Goal: Information Seeking & Learning: Learn about a topic

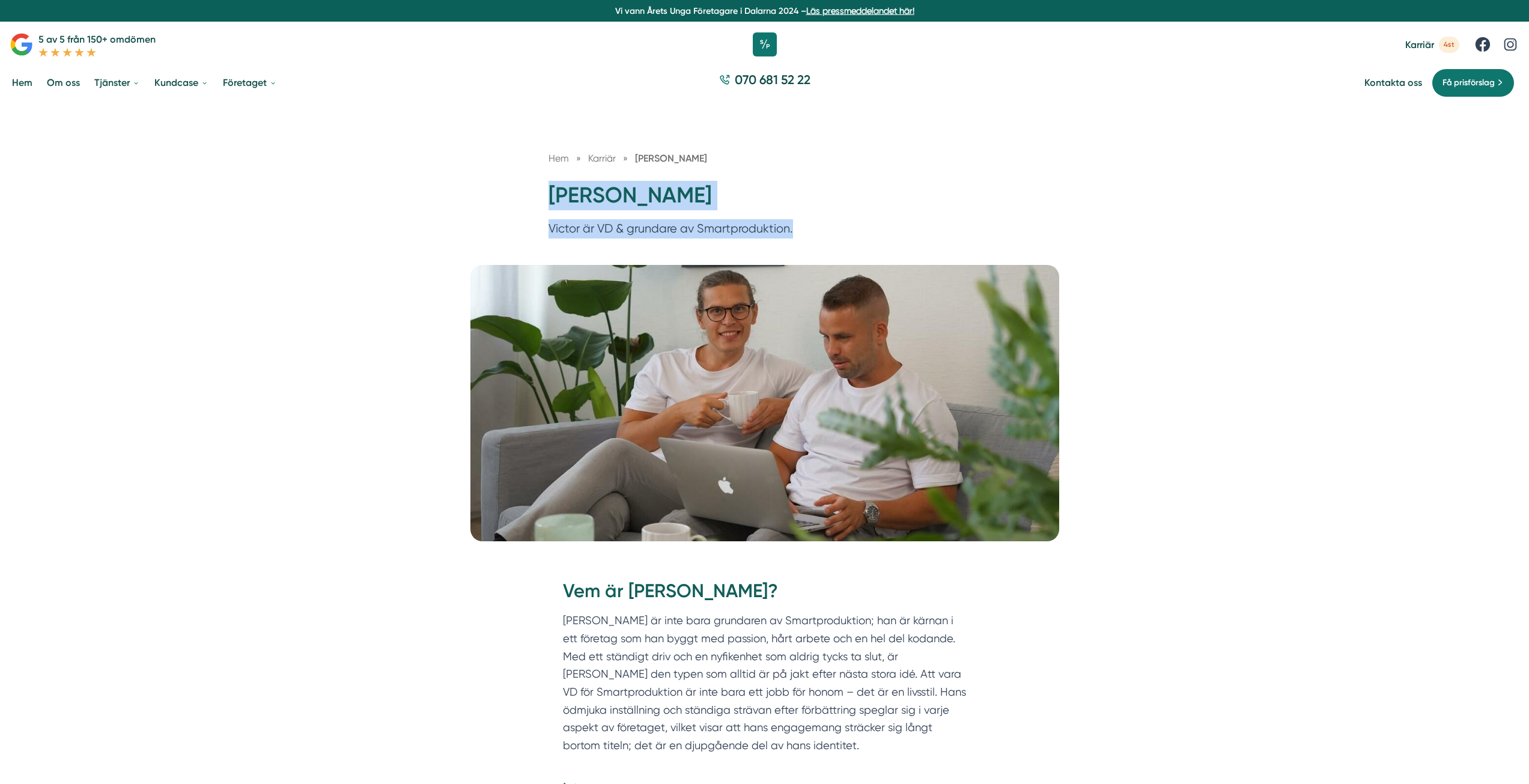
drag, startPoint x: 547, startPoint y: 182, endPoint x: 792, endPoint y: 234, distance: 250.5
click at [792, 234] on div "Hem » Karriär » Victor Blomberg Victor Blomberg Victor är VD & grundare av Smar…" at bounding box center [765, 197] width 462 height 93
click at [391, 227] on div "Hem » Karriär » Victor Blomberg Victor Blomberg Victor är VD & grundare av Smar…" at bounding box center [764, 183] width 1529 height 161
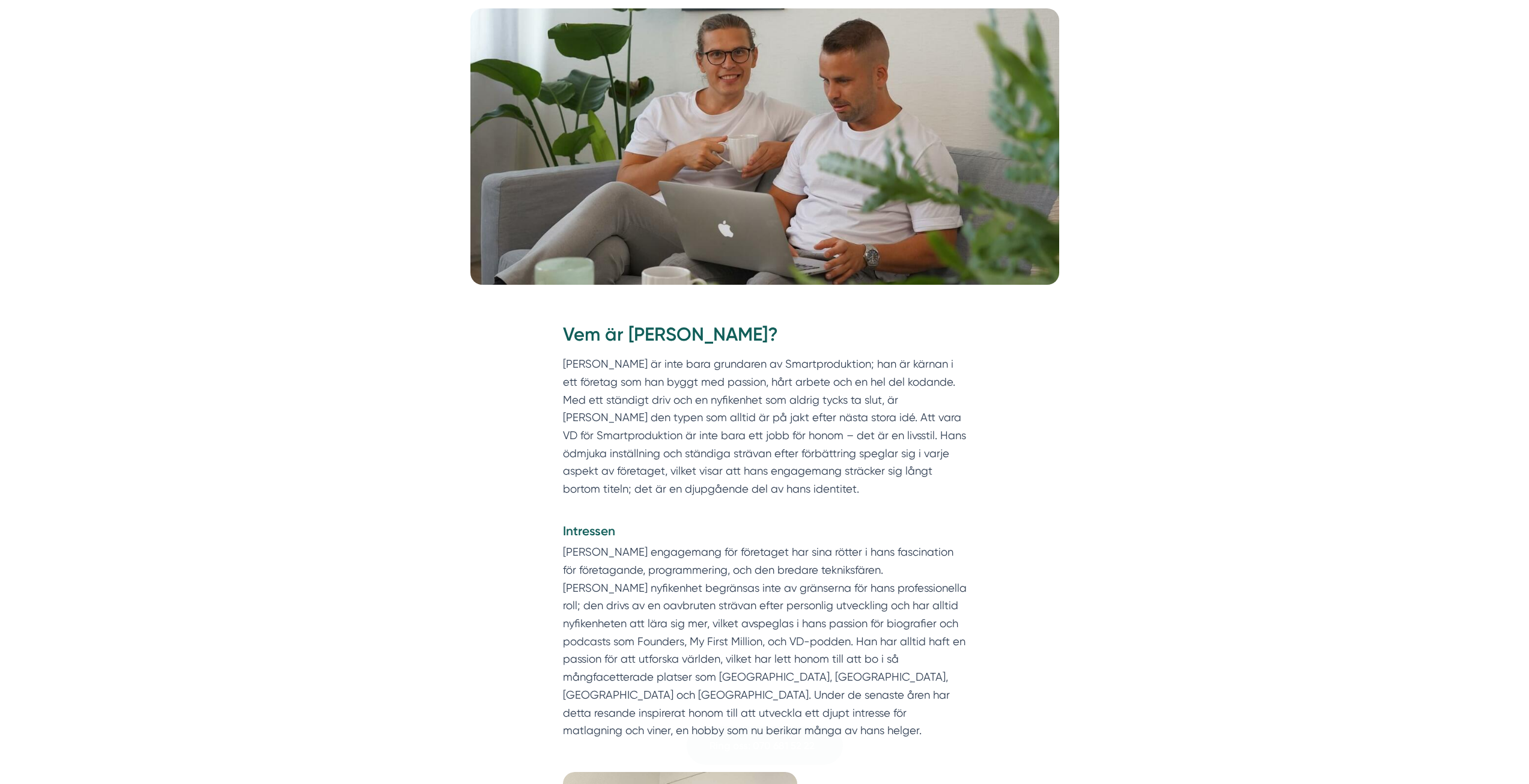
scroll to position [361, 0]
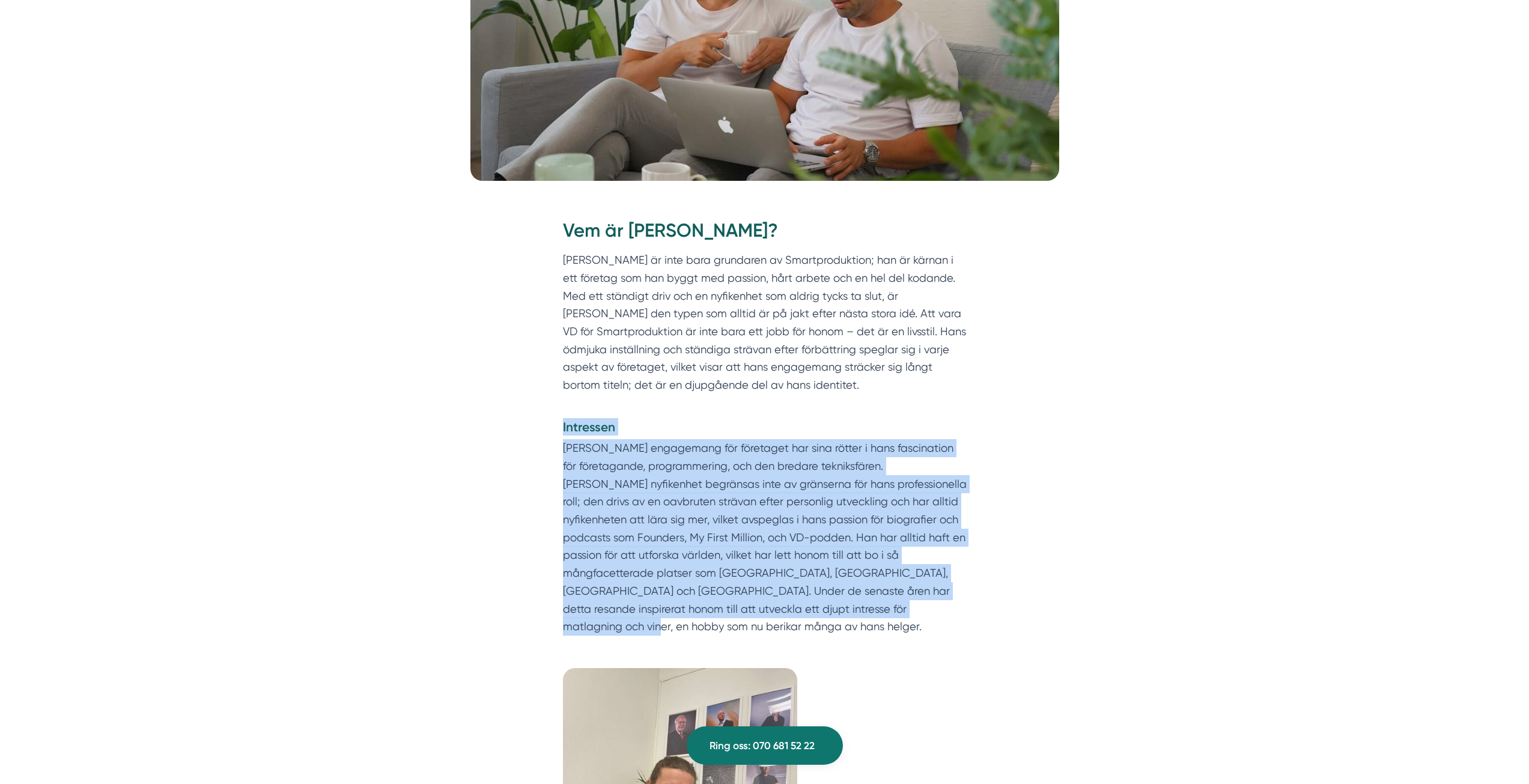
drag, startPoint x: 556, startPoint y: 427, endPoint x: 826, endPoint y: 603, distance: 322.3
click at [886, 622] on div "Vem är Victor Blomberg? Victor Blomberg är inte bara grundaren av Smartprodukti…" at bounding box center [765, 430] width 462 height 461
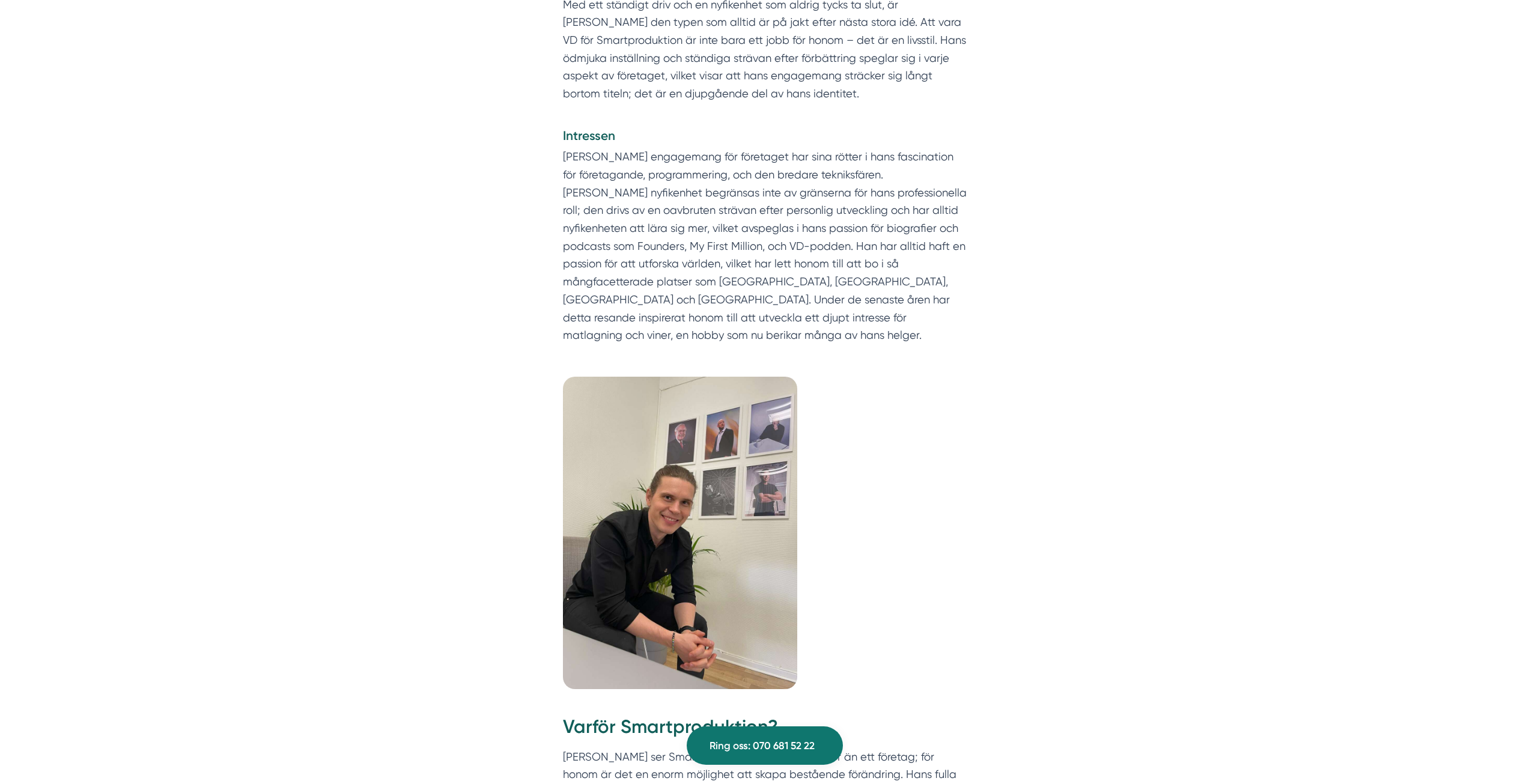
scroll to position [721, 0]
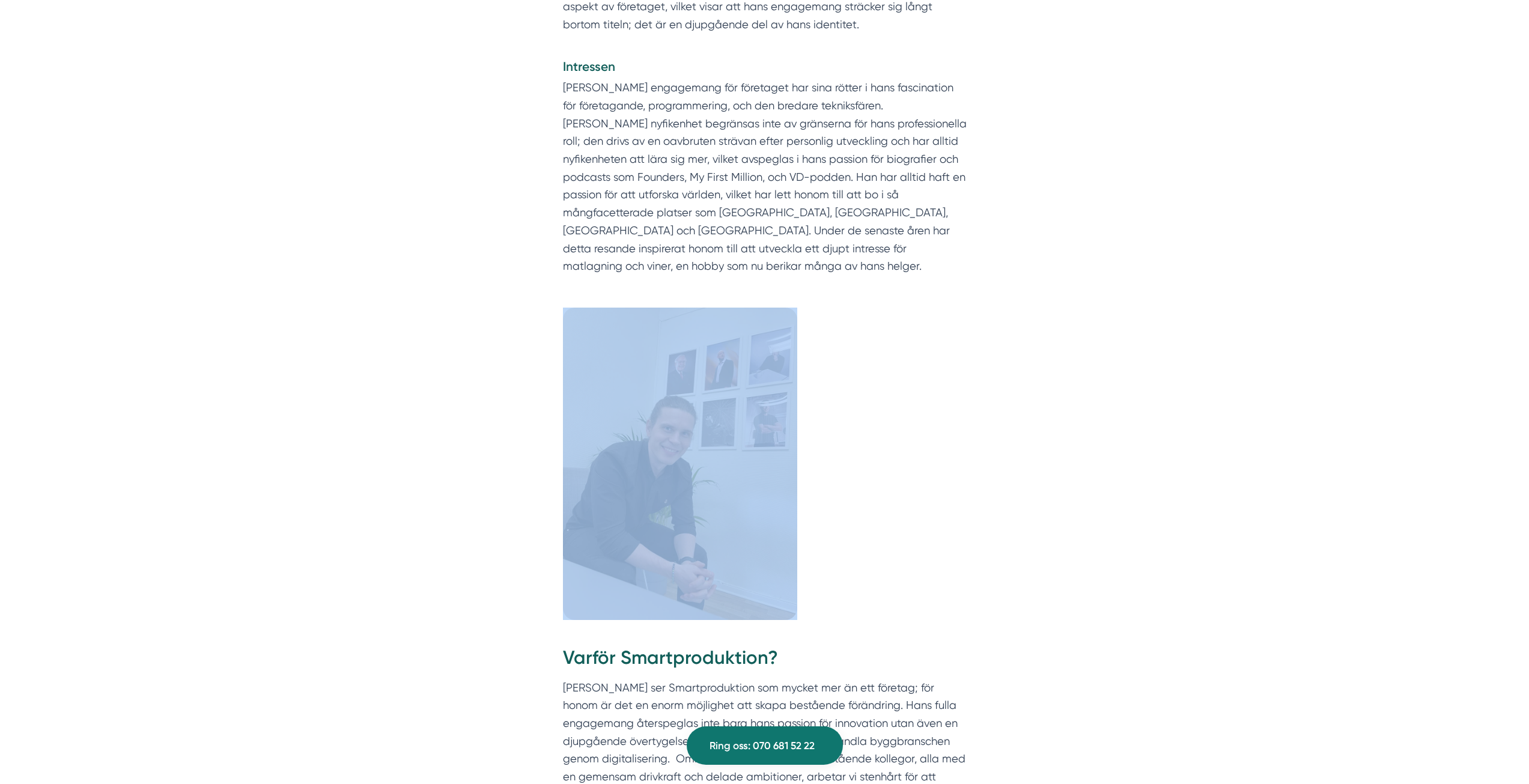
drag, startPoint x: 553, startPoint y: 344, endPoint x: 722, endPoint y: 537, distance: 256.5
click at [722, 537] on div "Vem är Victor Blomberg? Victor Blomberg är inte bara grundaren av Smartprodukti…" at bounding box center [764, 691] width 1529 height 1703
click at [516, 457] on div "Vem är Victor Blomberg? Victor Blomberg är inte bara grundaren av Smartprodukti…" at bounding box center [764, 691] width 1529 height 1703
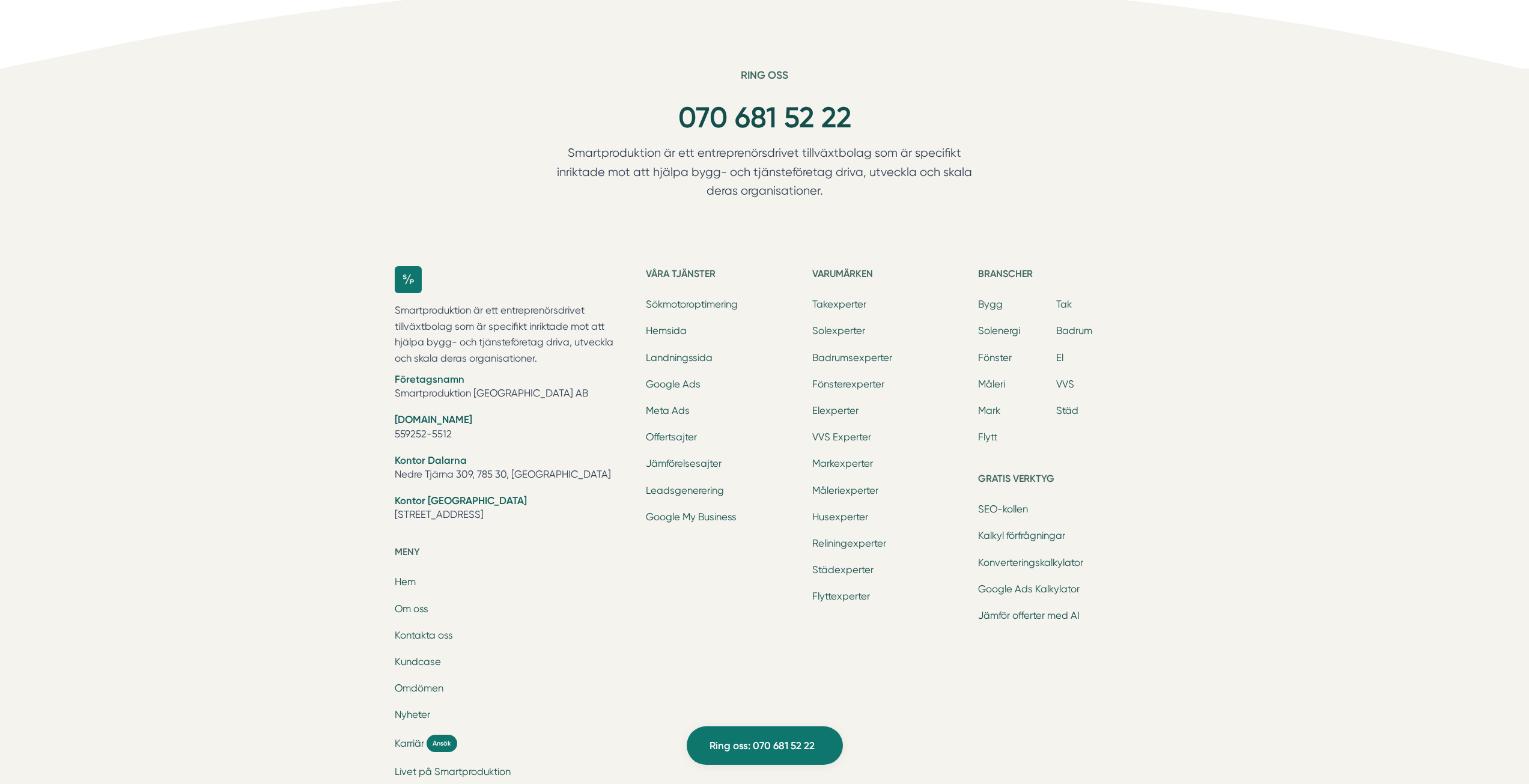
scroll to position [2491, 0]
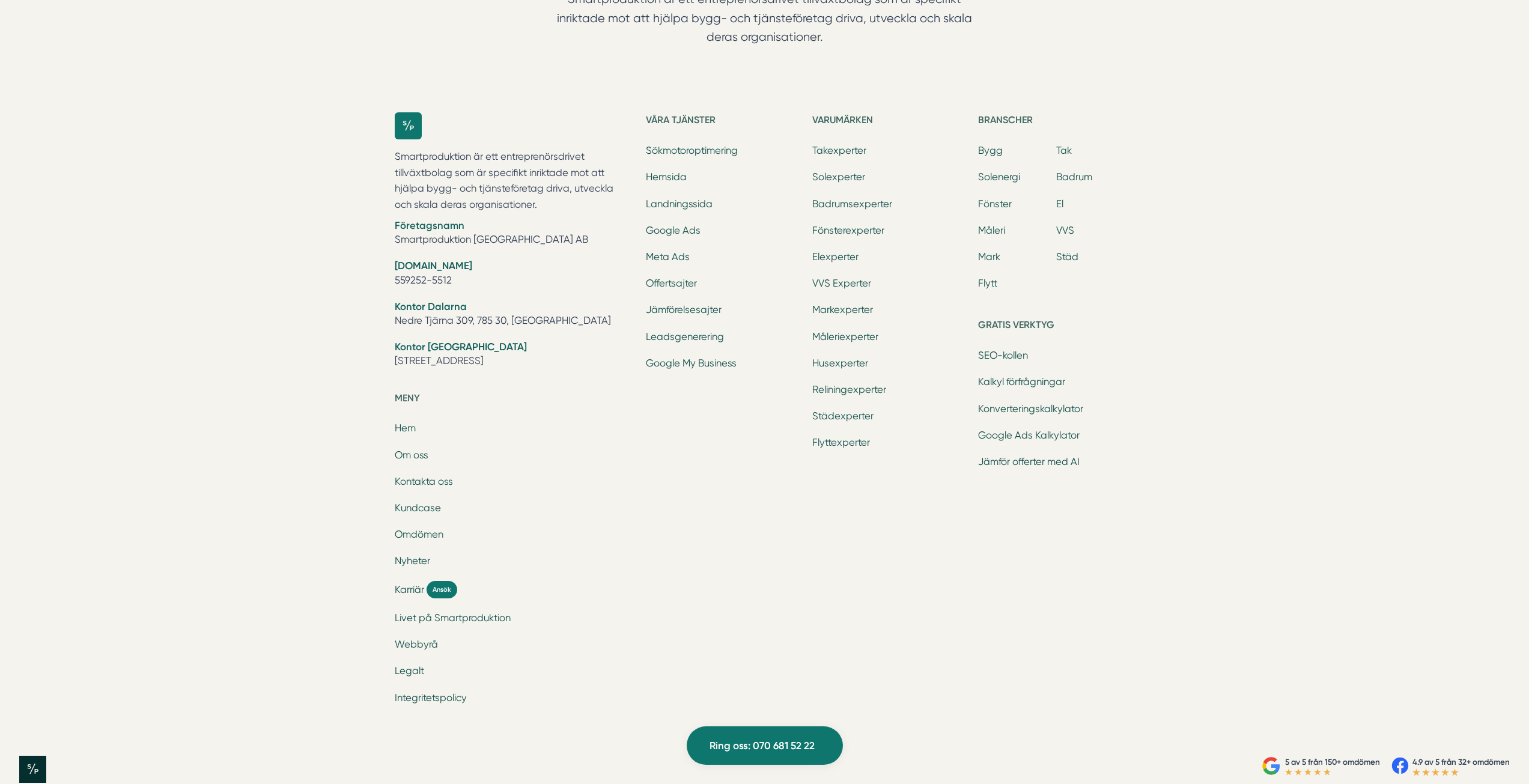
drag, startPoint x: 390, startPoint y: 285, endPoint x: 576, endPoint y: 353, distance: 198.0
click at [576, 353] on div "Smartproduktion är ett entreprenörsdrivet tillväxtbolag som är specifikt inrikt…" at bounding box center [765, 414] width 769 height 643
click at [541, 319] on ul "Företagsnamn Smartproduktion Sverige AB Org.nr 559252-5512 Kontor Dalarna Nedre…" at bounding box center [513, 295] width 237 height 152
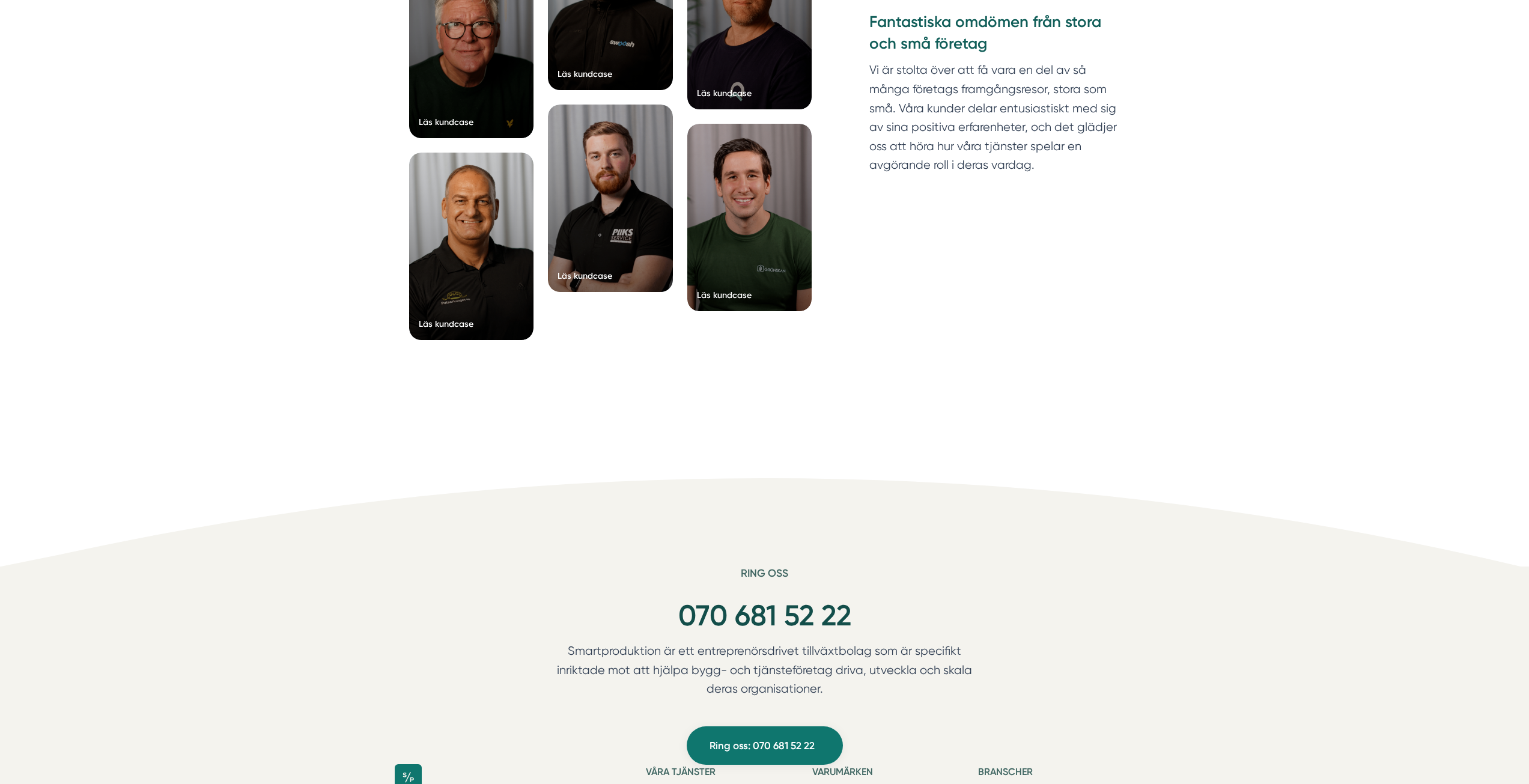
scroll to position [1710, 0]
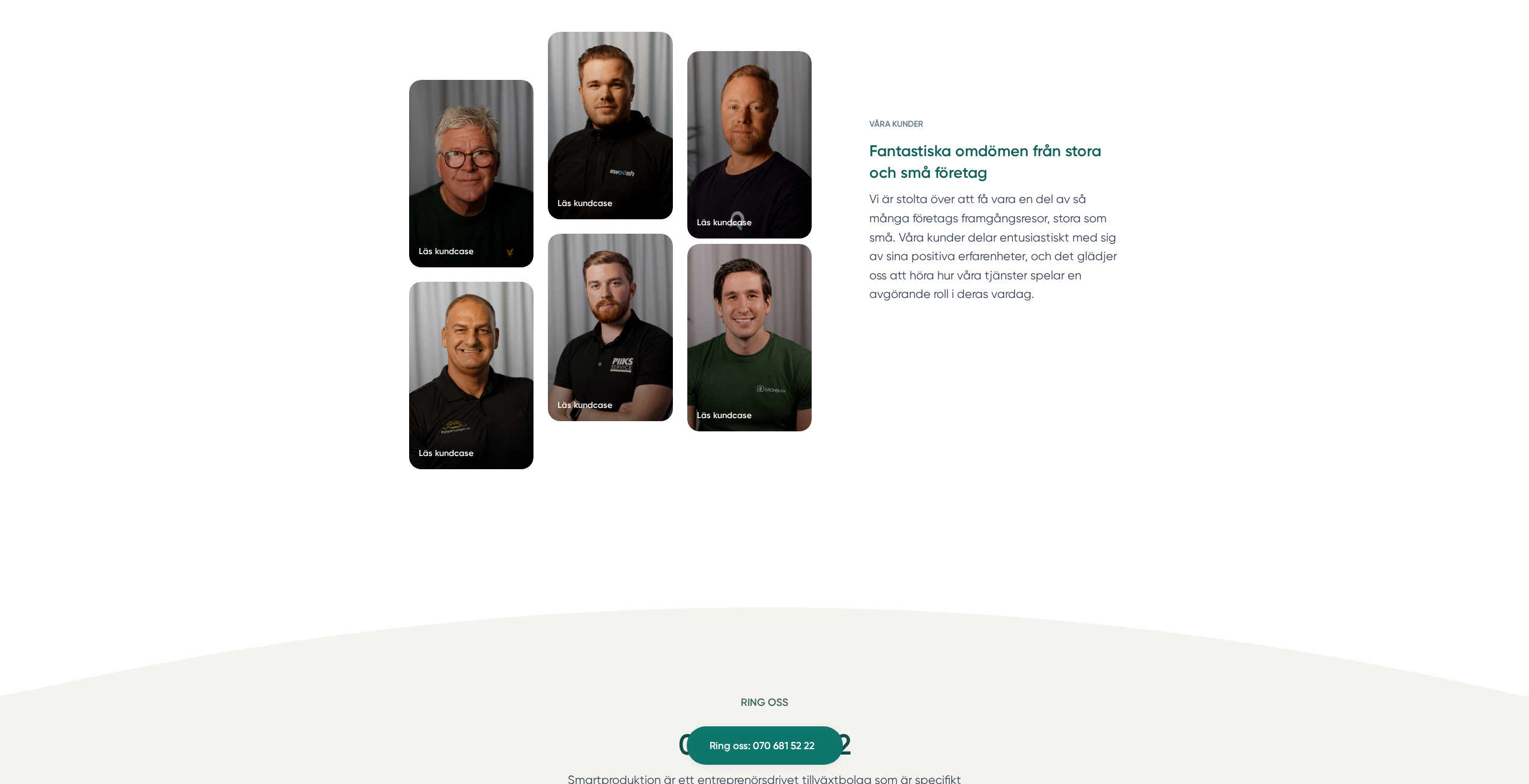
click at [753, 287] on div at bounding box center [750, 337] width 125 height 188
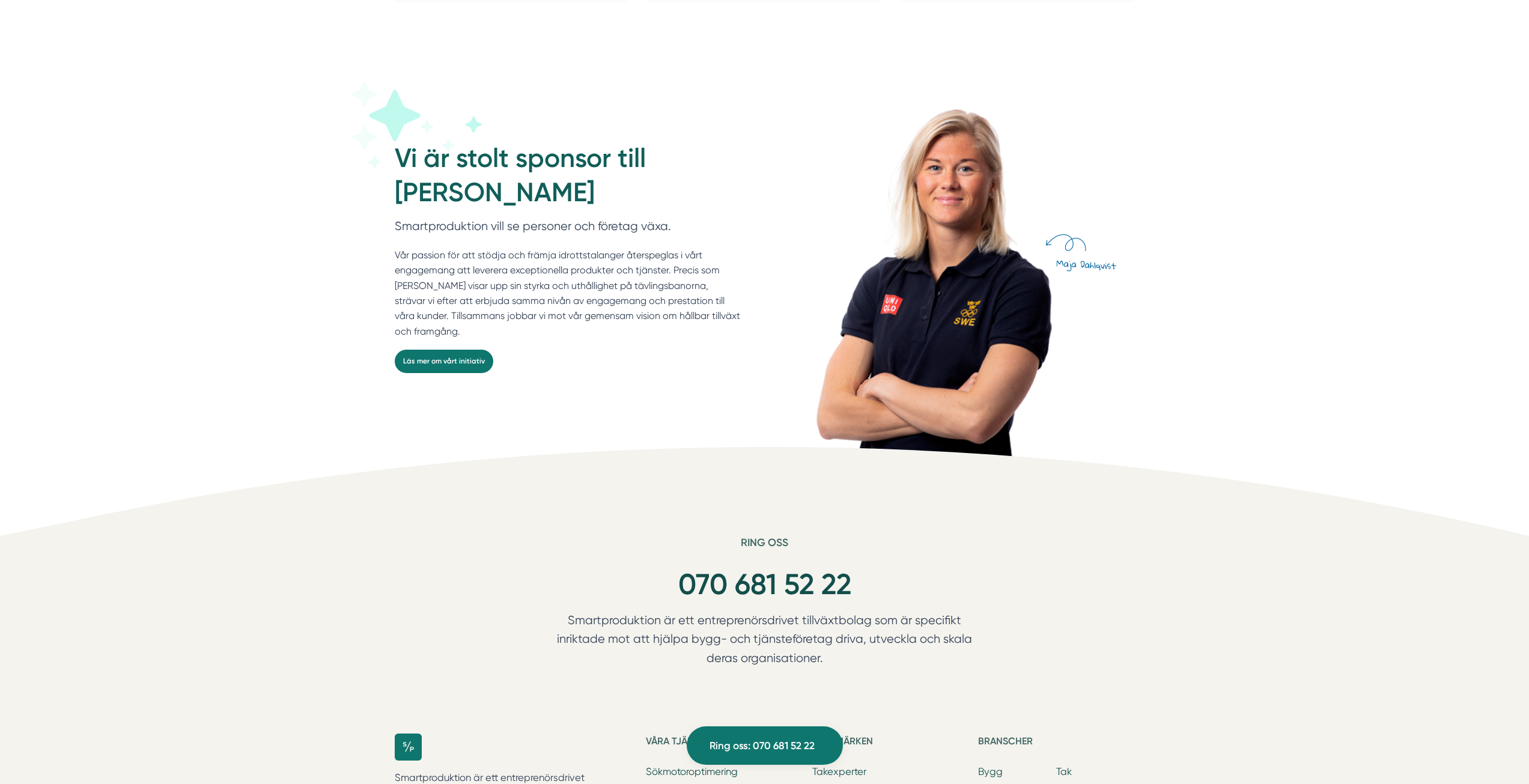
scroll to position [3183, 0]
drag, startPoint x: 376, startPoint y: 151, endPoint x: 634, endPoint y: 341, distance: 320.4
click at [634, 341] on div "Vi är stolt sponsor till [PERSON_NAME] Smartproduktion vill se personer och för…" at bounding box center [575, 273] width 361 height 360
click at [343, 278] on div "Vi är stolt sponsor till [PERSON_NAME] Smartproduktion vill se personer och för…" at bounding box center [764, 242] width 1529 height 433
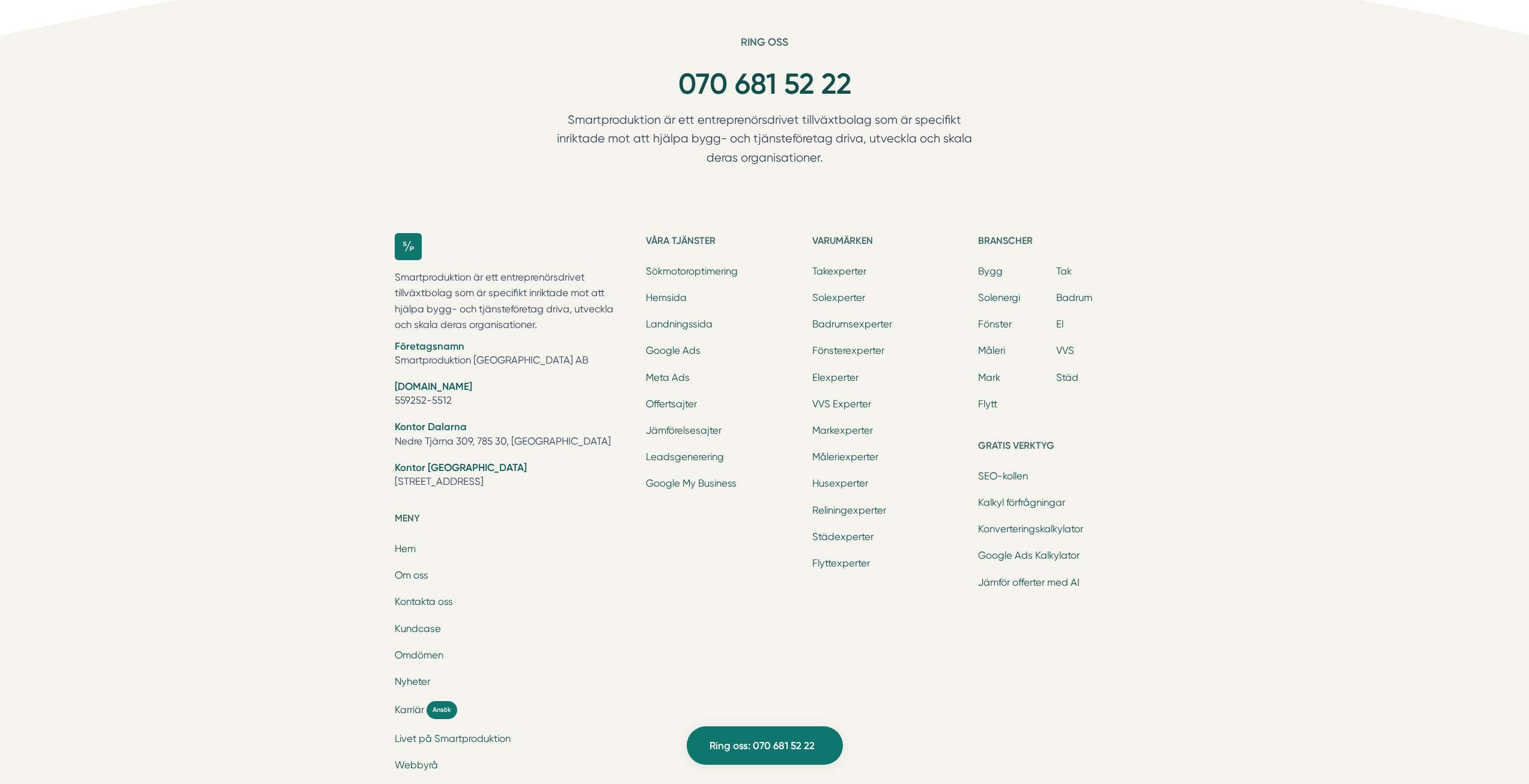
scroll to position [3582, 0]
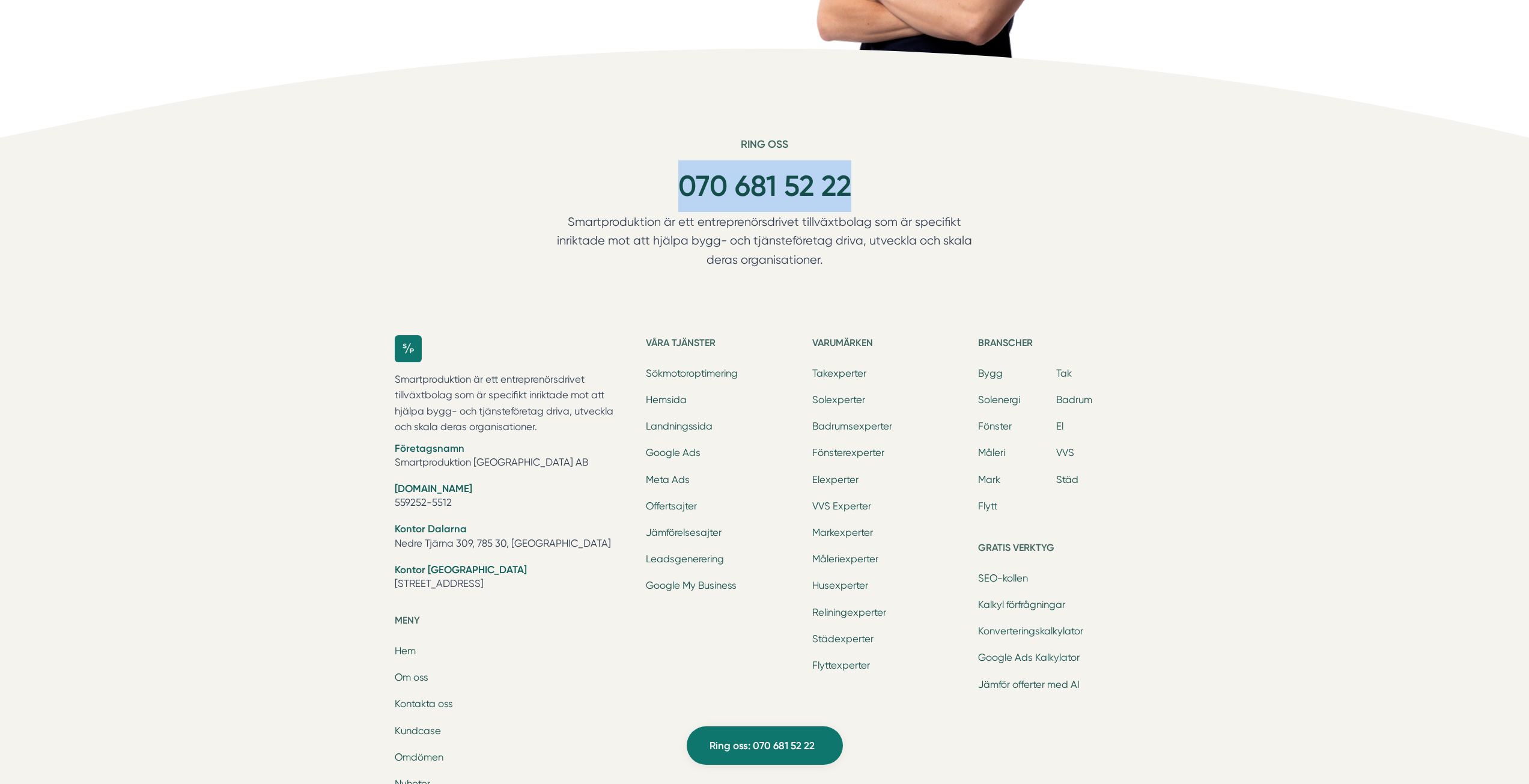
drag, startPoint x: 669, startPoint y: 180, endPoint x: 855, endPoint y: 189, distance: 186.2
click at [855, 189] on div "070 681 52 22" at bounding box center [765, 186] width 462 height 52
copy link "070 681 52 22"
click at [368, 155] on div "Ring oss 070 681 52 22 Smartproduktion är ett entreprenörsdrivet tillväxtbolag …" at bounding box center [764, 547] width 1529 height 821
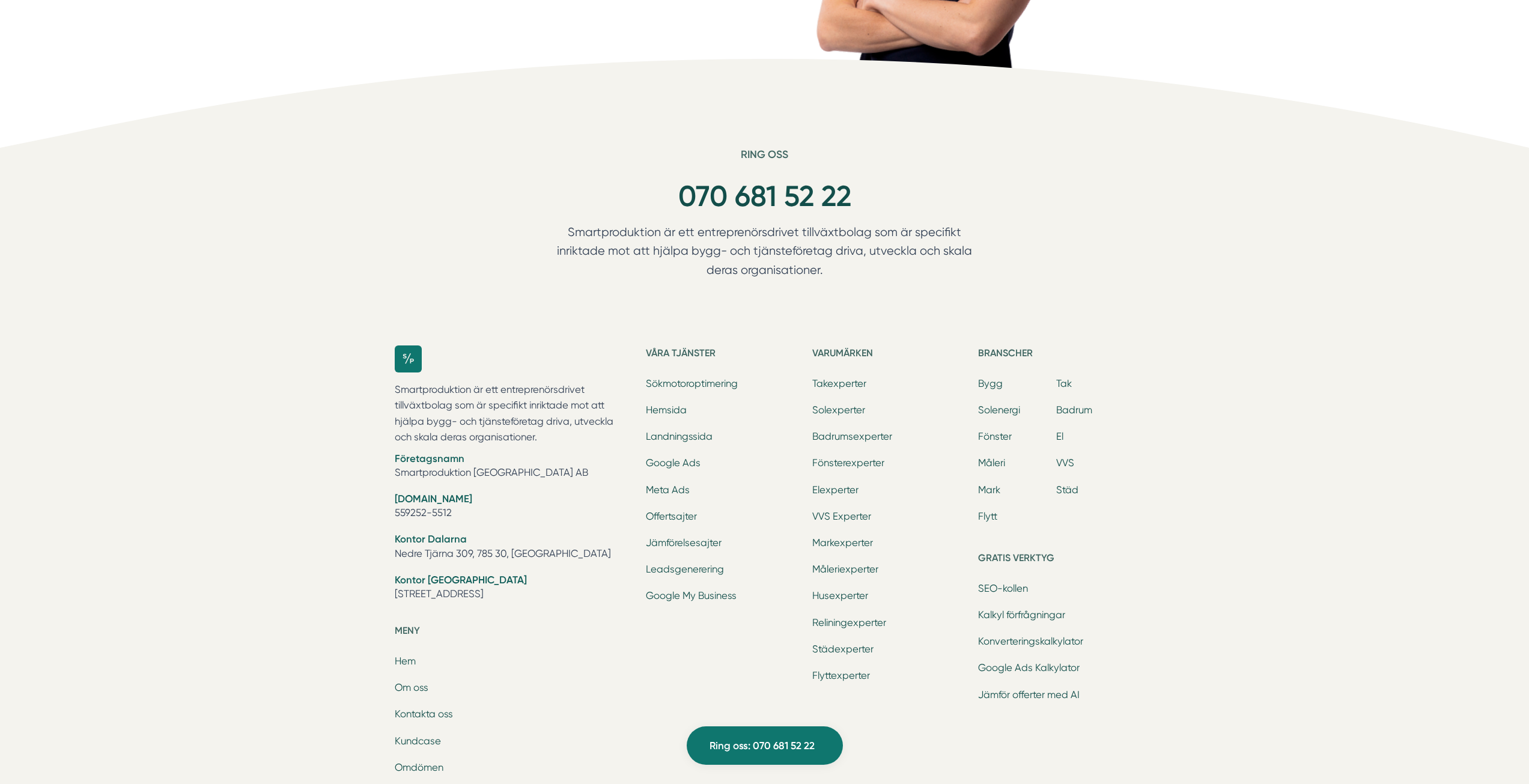
scroll to position [3642, 0]
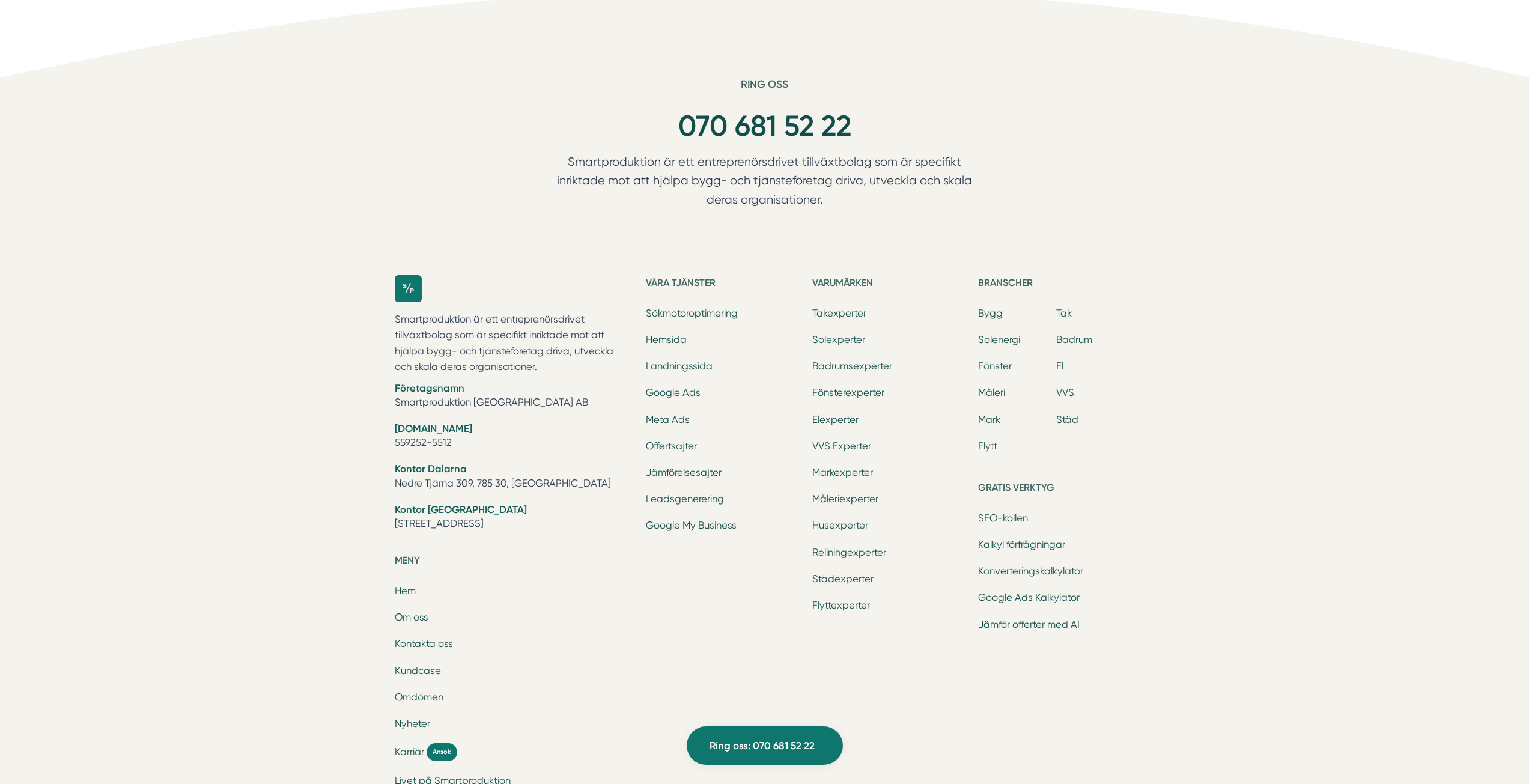
drag, startPoint x: 393, startPoint y: 465, endPoint x: 582, endPoint y: 525, distance: 198.3
click at [582, 525] on div "Smartproduktion är ett entreprenörsdrivet tillväxtbolag som är specifikt inrikt…" at bounding box center [765, 578] width 769 height 643
click at [337, 487] on div "Ring oss 070 681 52 22 Smartproduktion är ett entreprenörsdrivet tillväxtbolag …" at bounding box center [764, 488] width 1529 height 821
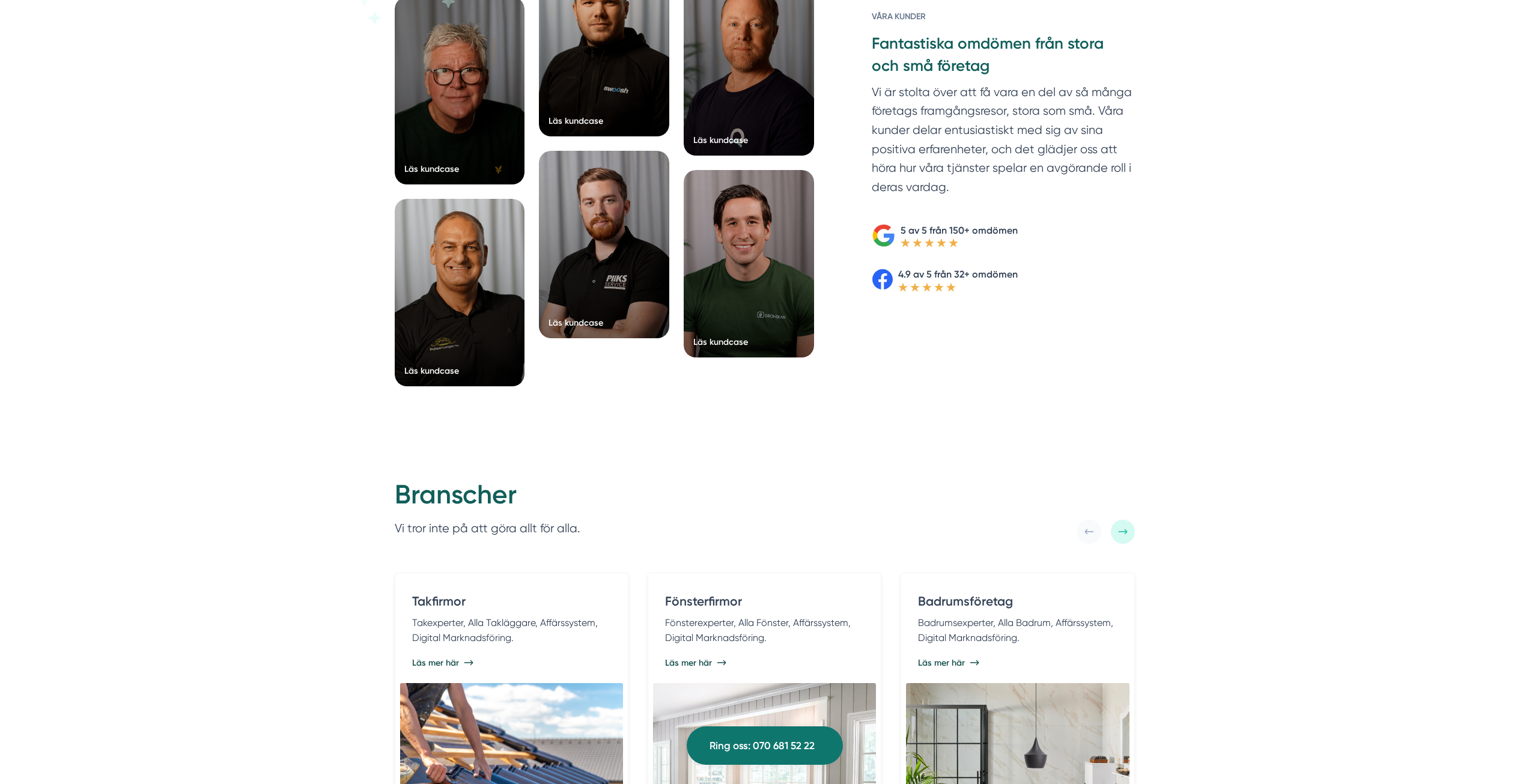
scroll to position [1954, 0]
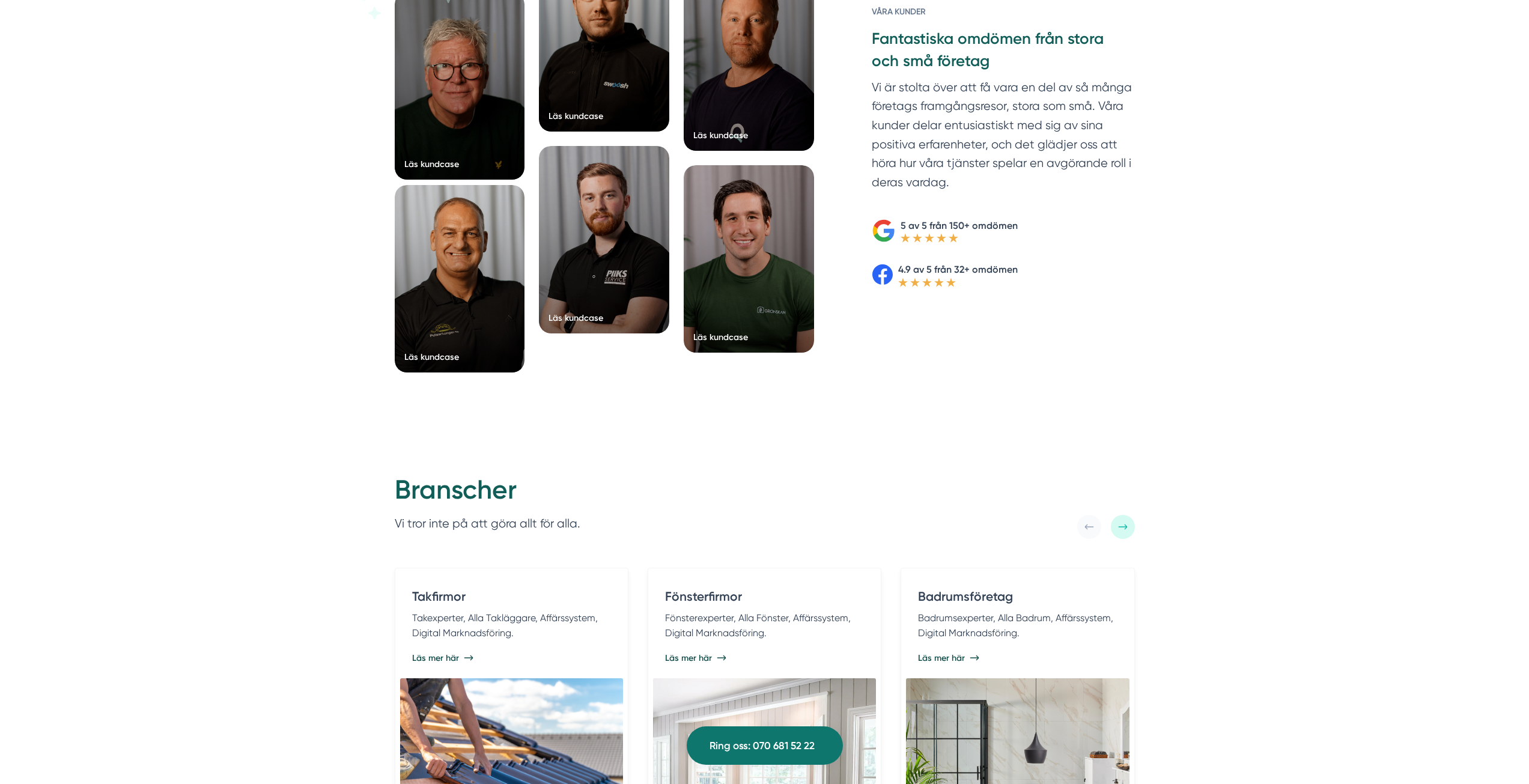
click at [450, 297] on div at bounding box center [460, 278] width 130 height 188
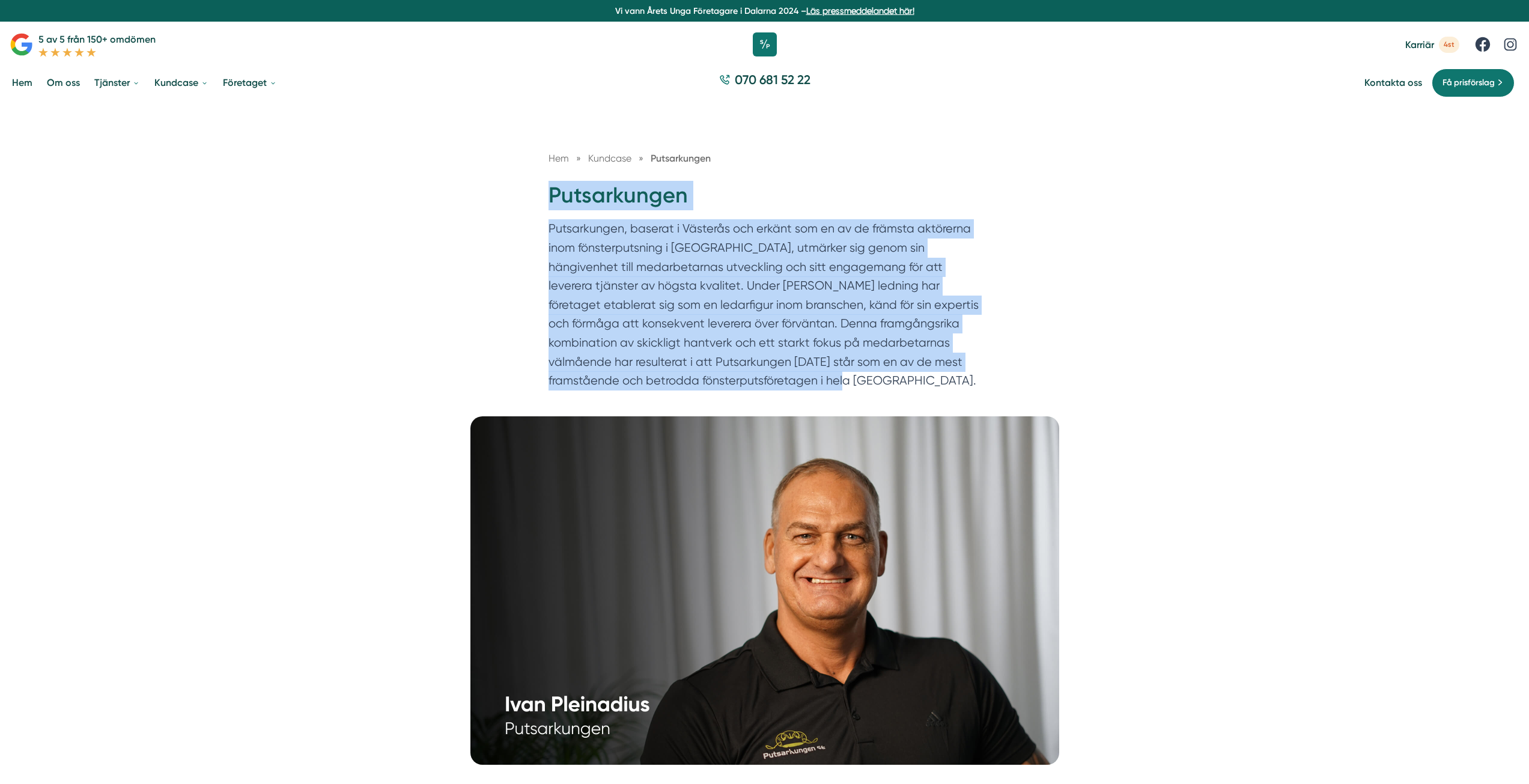
drag, startPoint x: 545, startPoint y: 194, endPoint x: 828, endPoint y: 405, distance: 353.0
click at [828, 405] on div "Hem » Kundcase » Putsarkungen Putsarkungen" at bounding box center [764, 259] width 1529 height 314
click at [523, 331] on div "Hem » Kundcase » Putsarkungen Putsarkungen" at bounding box center [764, 259] width 1529 height 314
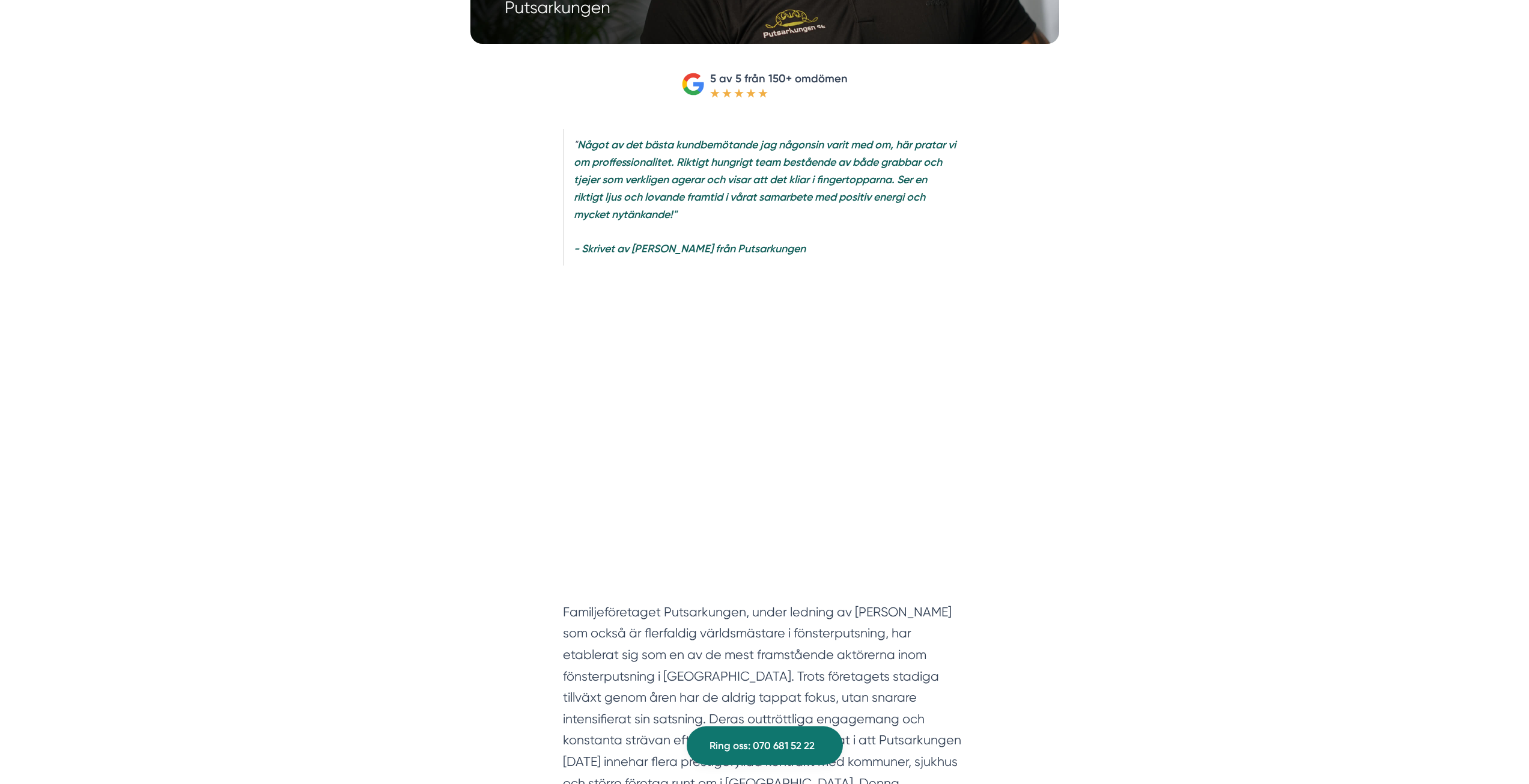
scroll to position [901, 0]
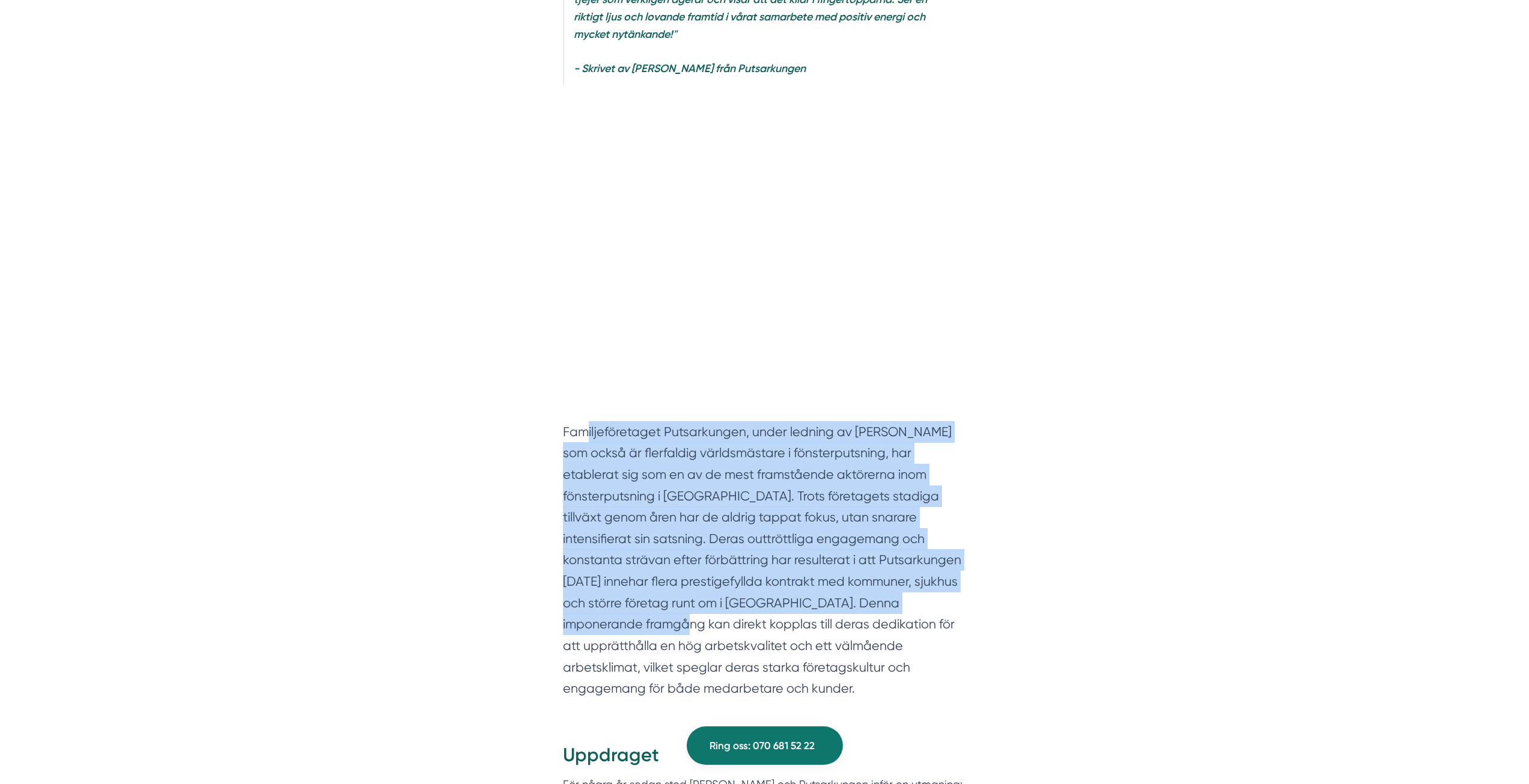
drag, startPoint x: 591, startPoint y: 427, endPoint x: 959, endPoint y: 602, distance: 407.5
click at [959, 602] on section "Familjeföretaget Putsarkungen, under ledning av Ivan Pleinadius som också är fl…" at bounding box center [765, 563] width 404 height 284
click at [613, 480] on section "Familjeföretaget Putsarkungen, under ledning av Ivan Pleinadius som också är fl…" at bounding box center [765, 563] width 404 height 284
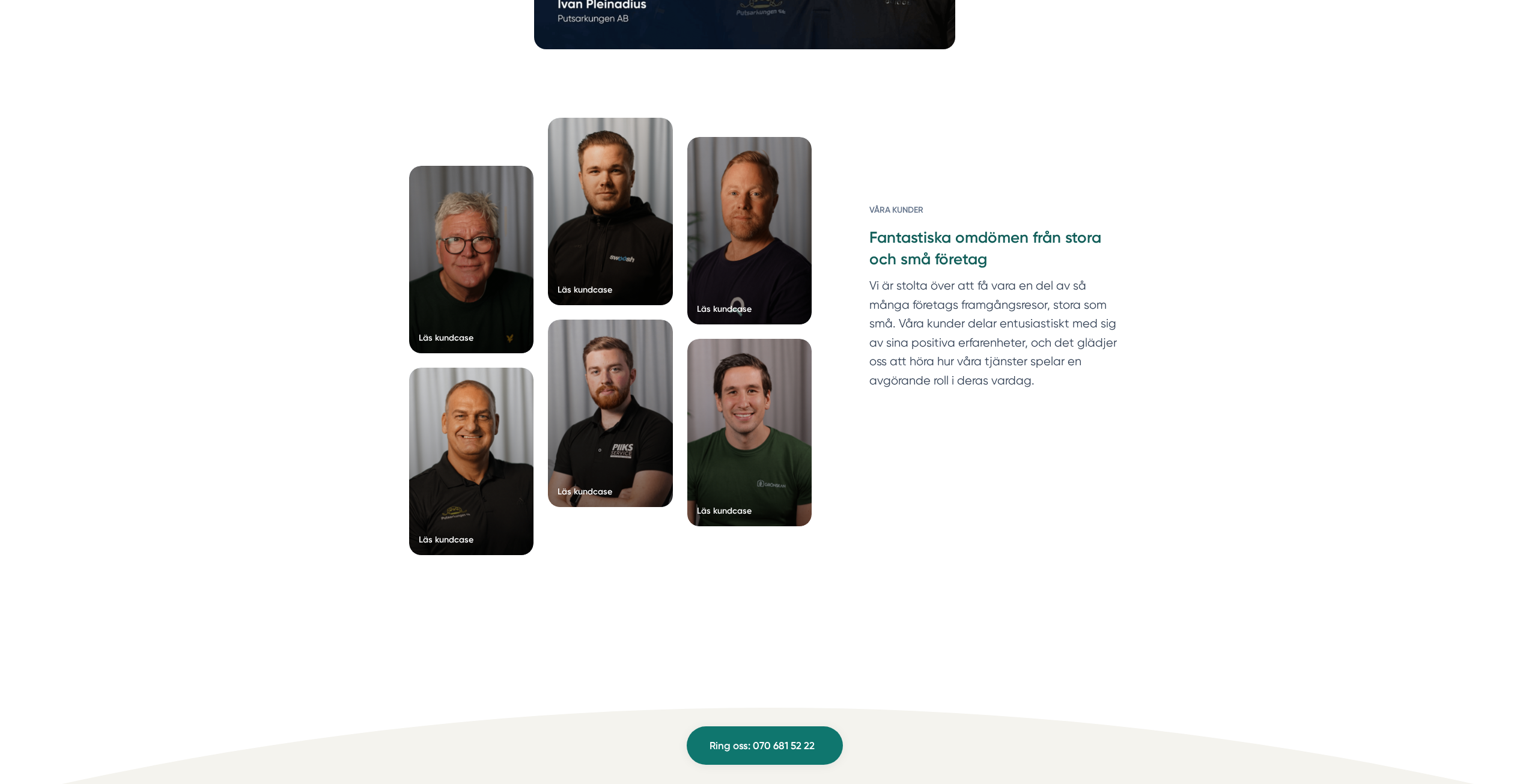
scroll to position [3844, 0]
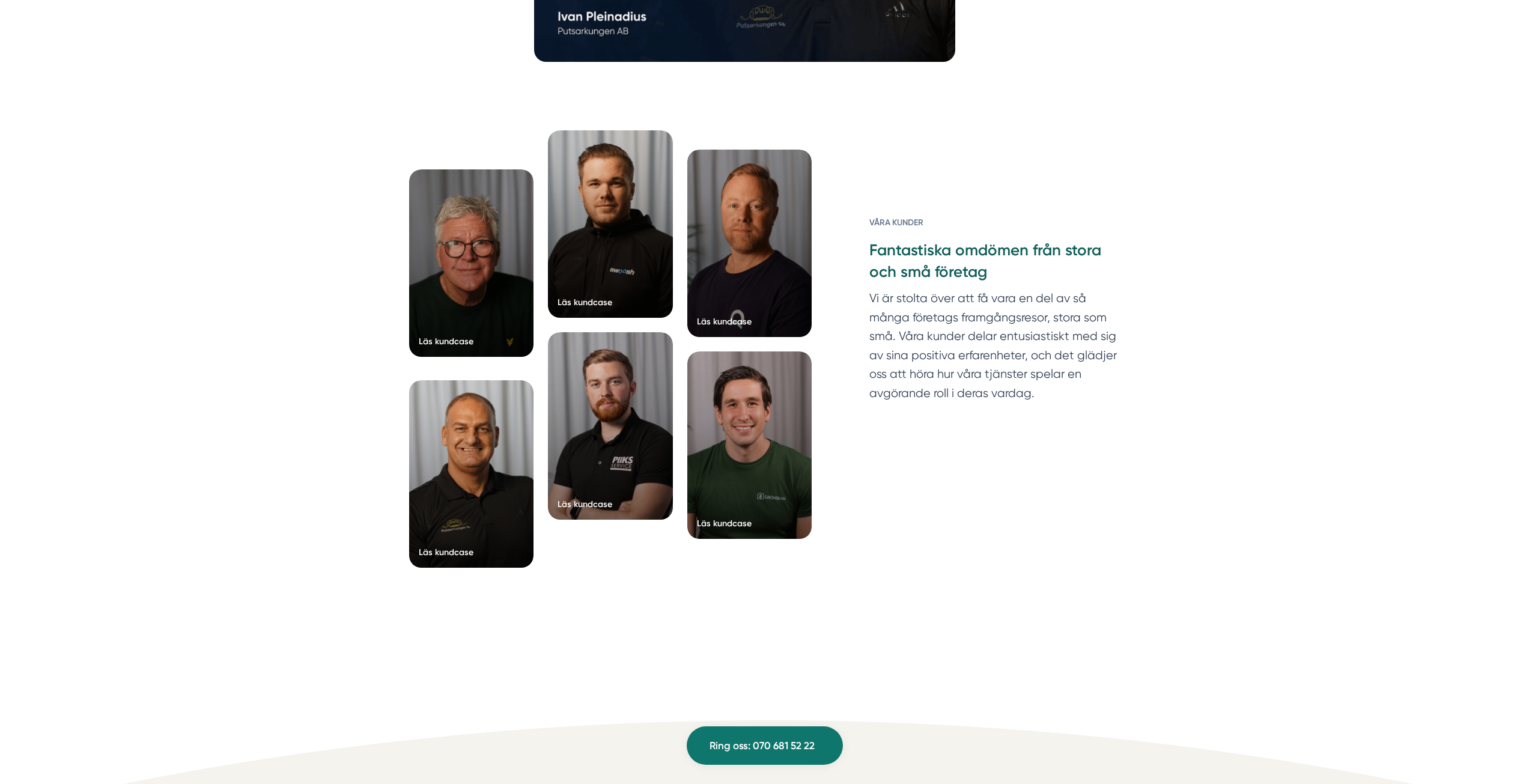
click at [497, 276] on div at bounding box center [471, 263] width 125 height 188
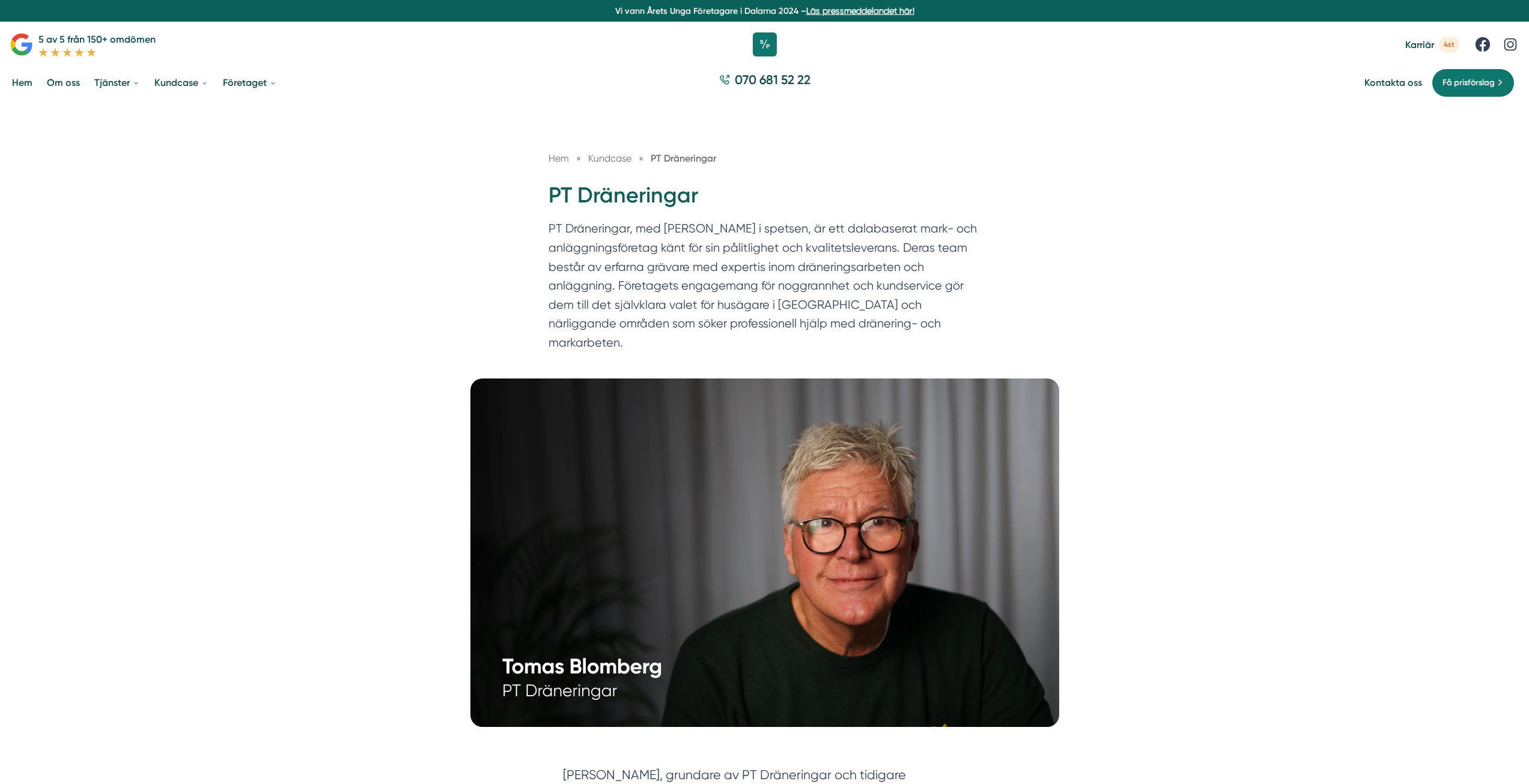
click at [129, 355] on div "Hem » Kundcase » PT Dräneringar PT Dräneringar PT Dräneringar, med [PERSON_NAME…" at bounding box center [764, 240] width 1529 height 276
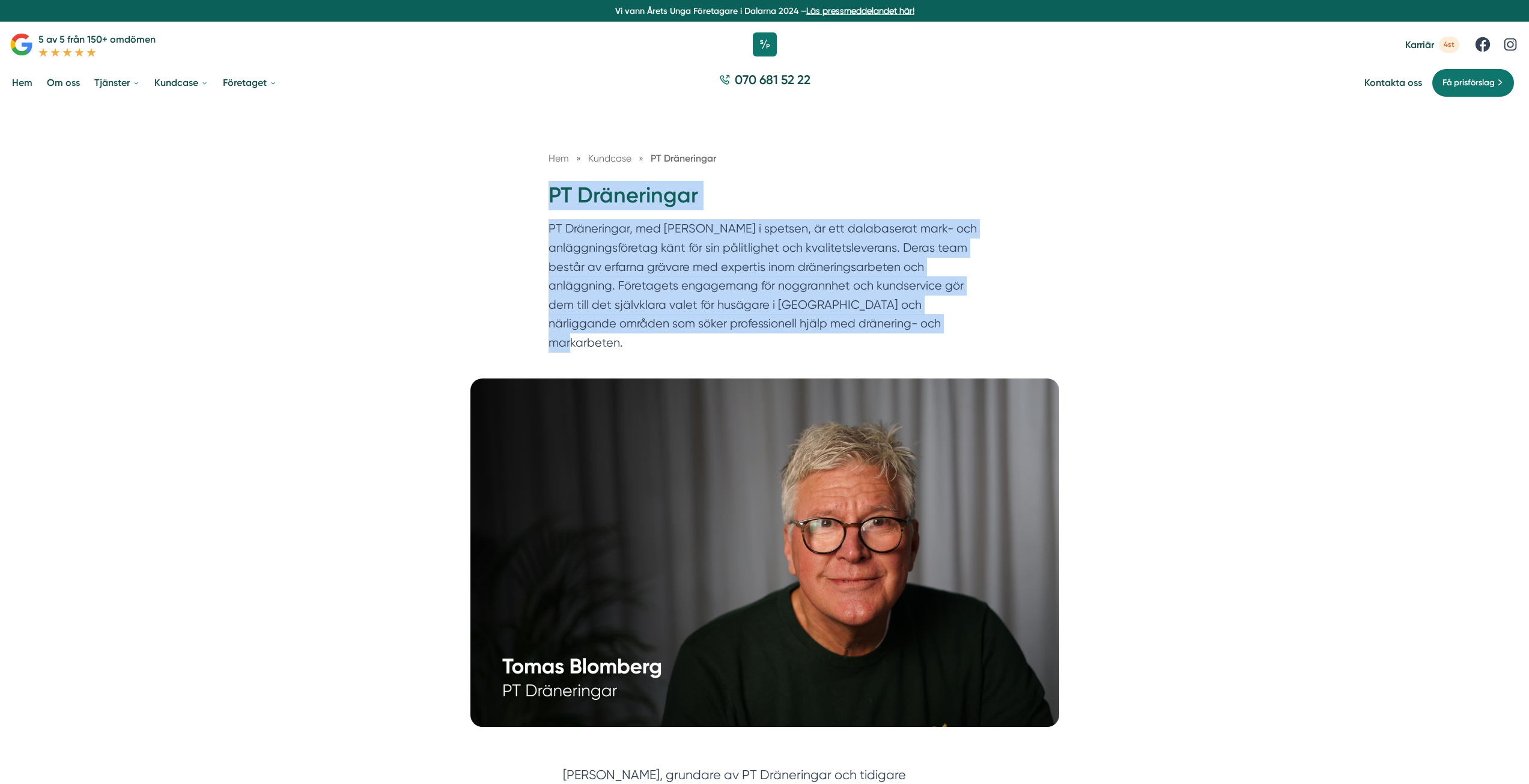
drag, startPoint x: 542, startPoint y: 185, endPoint x: 917, endPoint y: 325, distance: 400.3
click at [920, 328] on div "Hem » Kundcase » PT Dräneringar PT Dräneringar PT Dräneringar, med [PERSON_NAME…" at bounding box center [765, 254] width 462 height 207
click at [495, 247] on div "Hem » Kundcase » PT Dräneringar PT Dräneringar PT Dräneringar, med Tomas Blombe…" at bounding box center [764, 240] width 1529 height 276
drag, startPoint x: 544, startPoint y: 191, endPoint x: 920, endPoint y: 325, distance: 399.2
click at [920, 325] on div "Hem » Kundcase » PT Dräneringar PT Dräneringar PT Dräneringar, med Tomas Blombe…" at bounding box center [765, 254] width 462 height 207
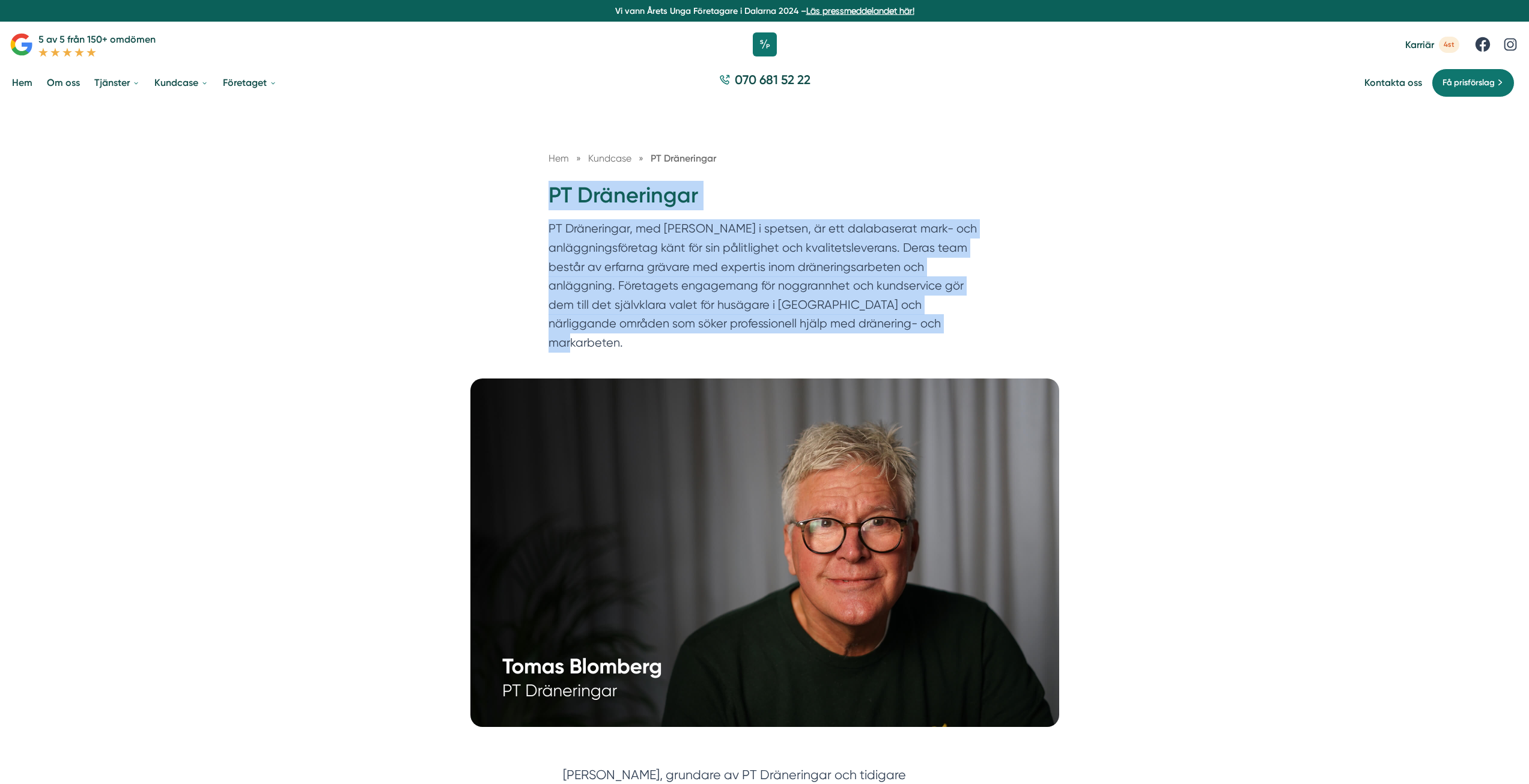
click at [507, 247] on div "Hem » Kundcase » PT Dräneringar PT Dräneringar PT Dräneringar, med Tomas Blombe…" at bounding box center [764, 240] width 1529 height 276
drag, startPoint x: 553, startPoint y: 200, endPoint x: 928, endPoint y: 326, distance: 395.6
click at [928, 326] on div "Hem » Kundcase » PT Dräneringar PT Dräneringar PT Dräneringar, med Tomas Blombe…" at bounding box center [765, 254] width 462 height 207
click at [517, 252] on div "Hem » Kundcase » PT Dräneringar PT Dräneringar PT Dräneringar, med Tomas Blombe…" at bounding box center [764, 240] width 1529 height 276
drag, startPoint x: 548, startPoint y: 202, endPoint x: 909, endPoint y: 331, distance: 383.4
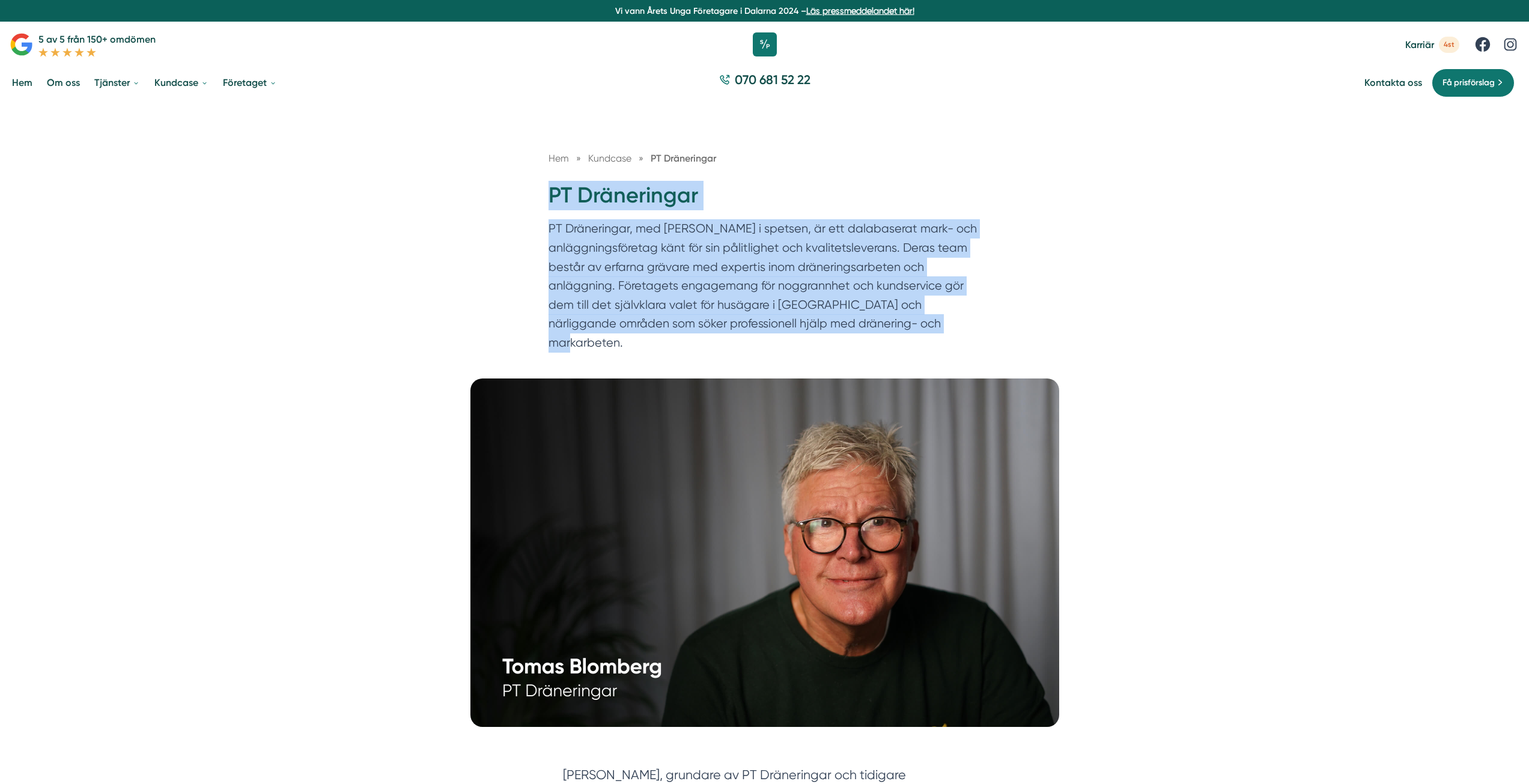
click at [909, 331] on div "Hem » Kundcase » PT Dräneringar PT Dräneringar PT Dräneringar, med Tomas Blombe…" at bounding box center [765, 254] width 462 height 207
click at [557, 284] on p "PT Dräneringar, med Tomas Blomberg i spetsen, är ett dalabaserat mark- och anlä…" at bounding box center [765, 289] width 433 height 139
drag, startPoint x: 546, startPoint y: 197, endPoint x: 939, endPoint y: 336, distance: 416.9
click at [939, 336] on div "Hem » Kundcase » PT Dräneringar PT Dräneringar PT Dräneringar, med Tomas Blombe…" at bounding box center [765, 254] width 462 height 207
click at [488, 291] on div "Hem » Kundcase » PT Dräneringar PT Dräneringar PT Dräneringar, med Tomas Blombe…" at bounding box center [764, 240] width 1529 height 276
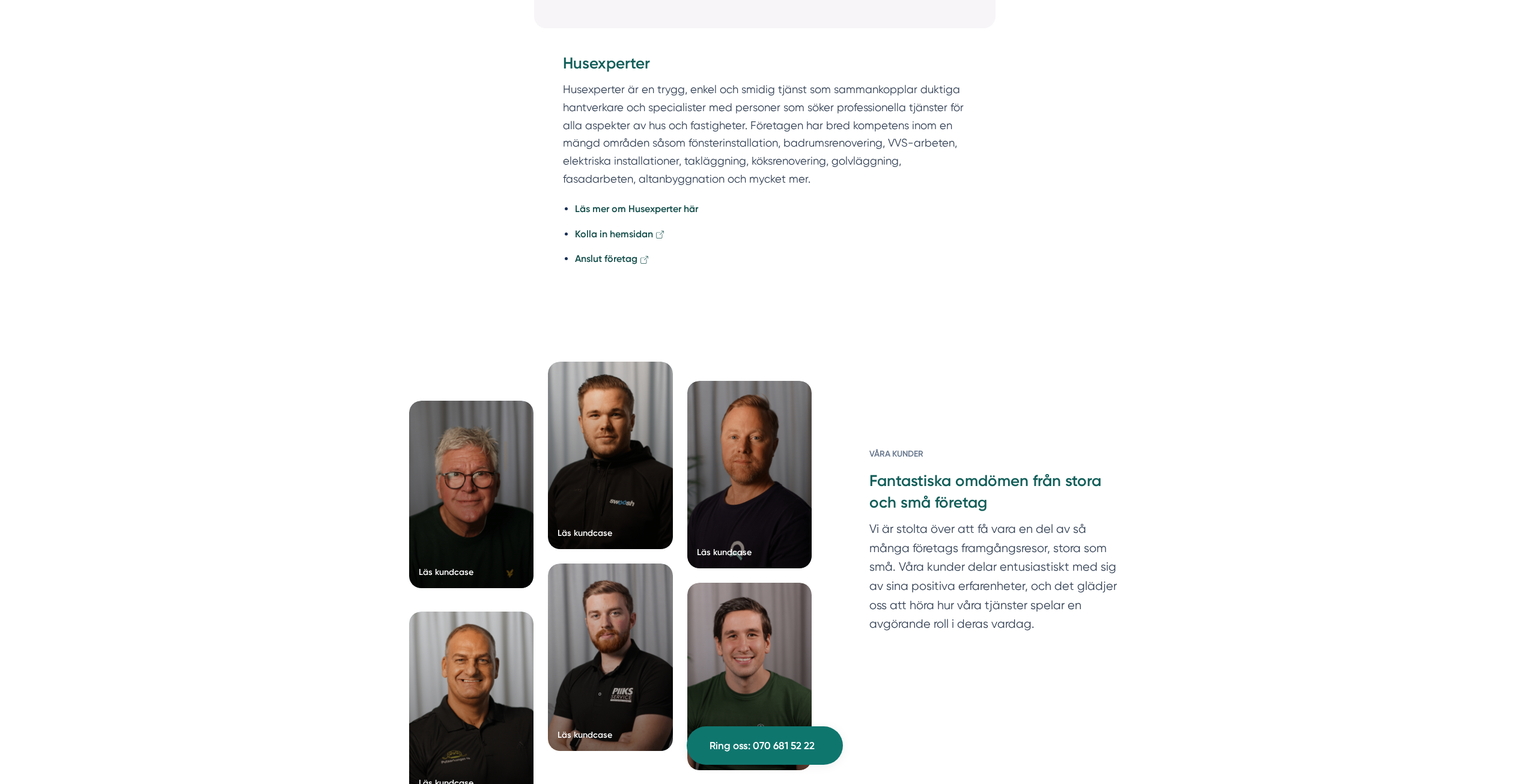
scroll to position [3003, 0]
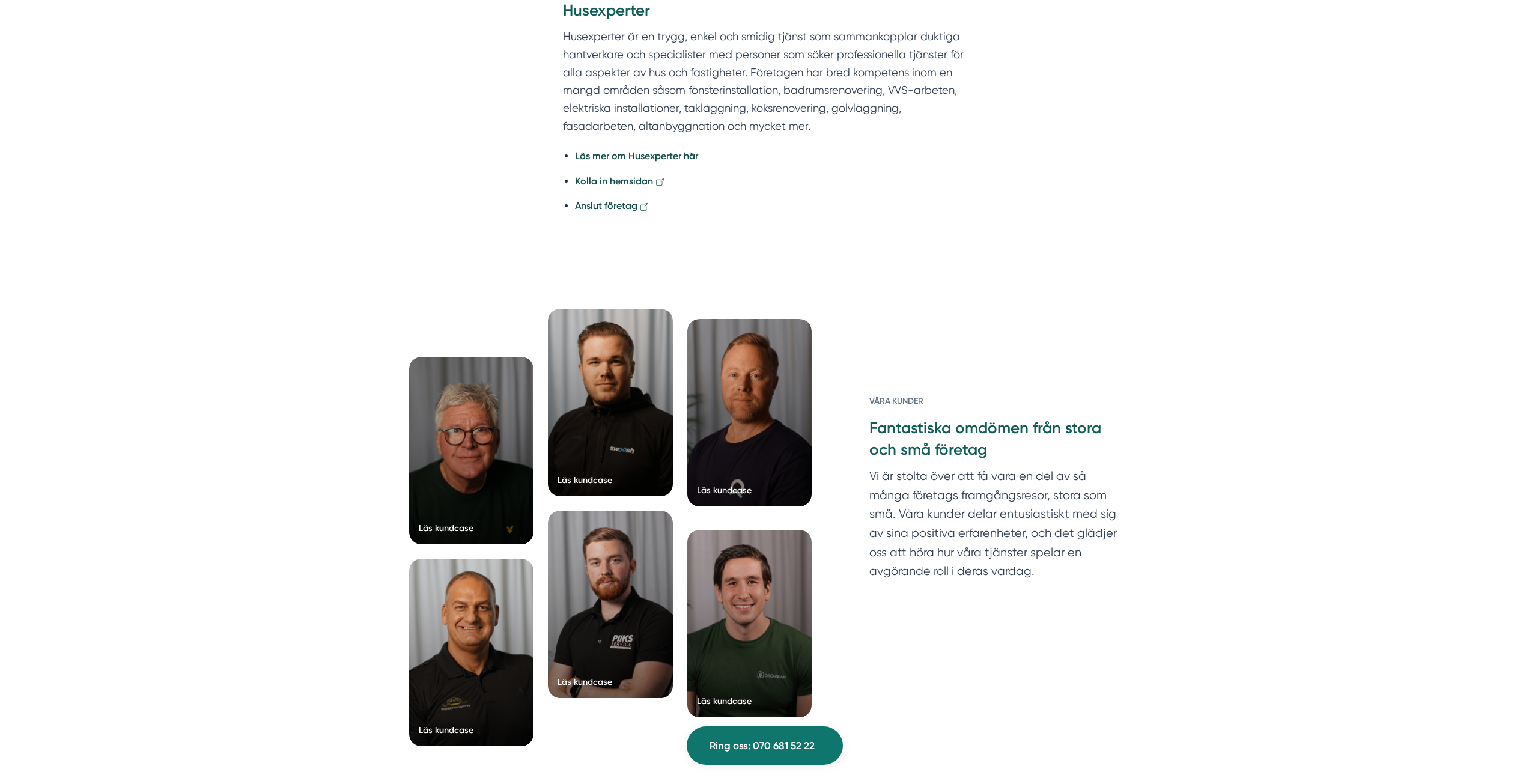
click at [706, 429] on div at bounding box center [750, 412] width 125 height 188
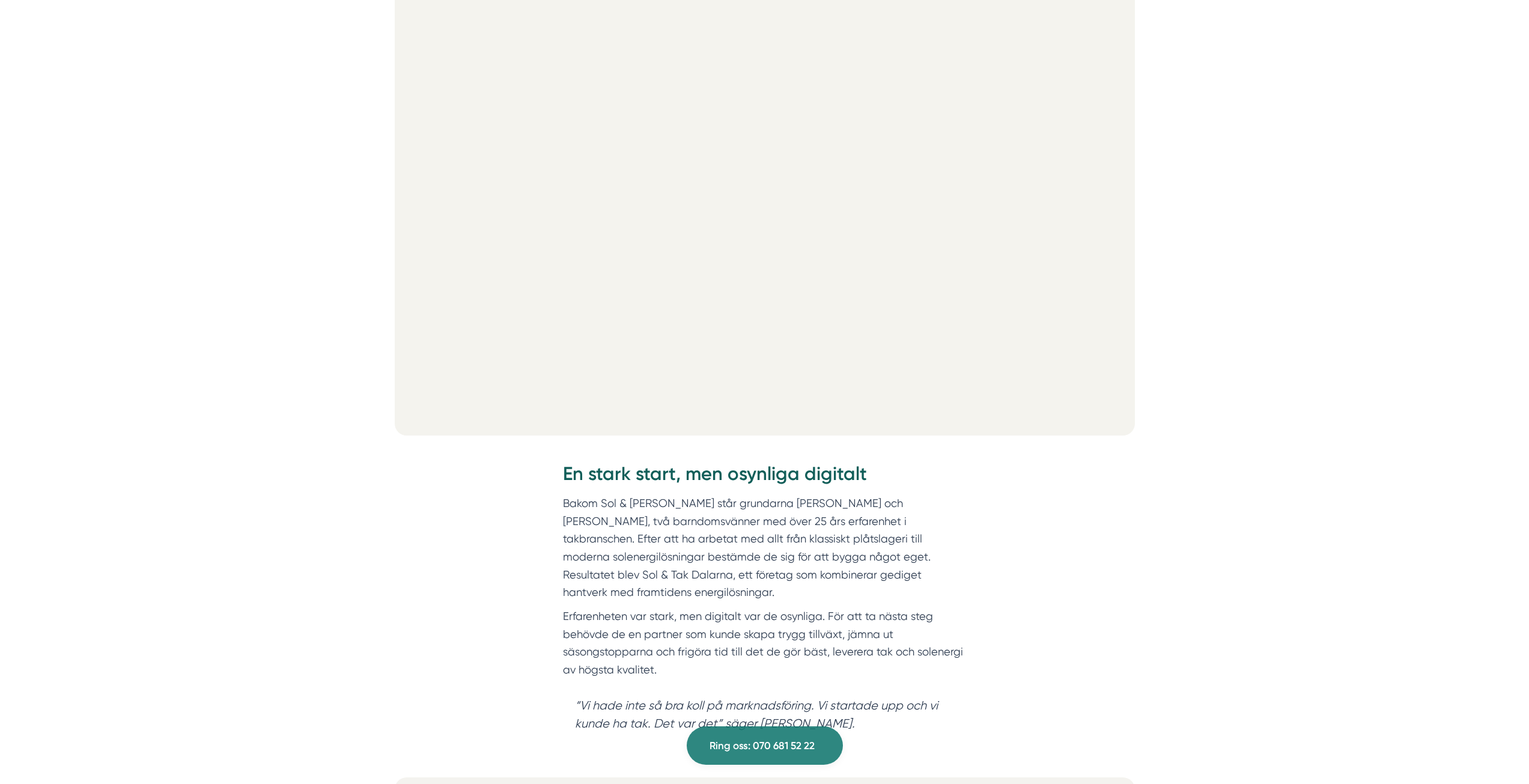
scroll to position [240, 0]
